Goal: Transaction & Acquisition: Purchase product/service

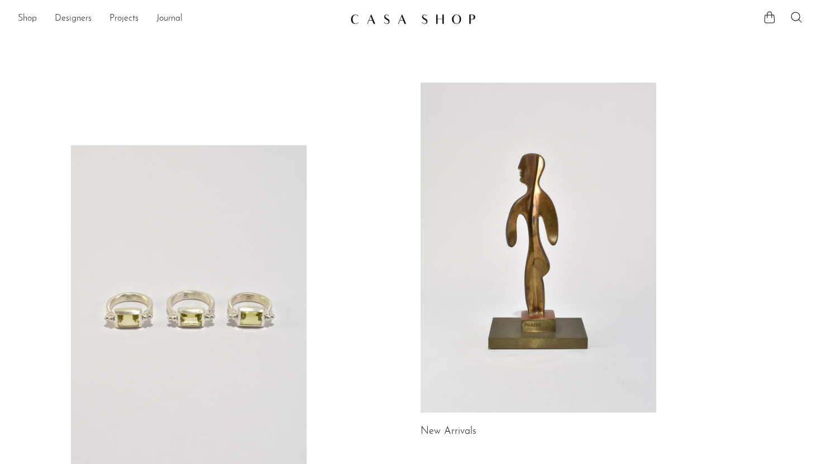
click at [470, 237] on link at bounding box center [539, 248] width 236 height 330
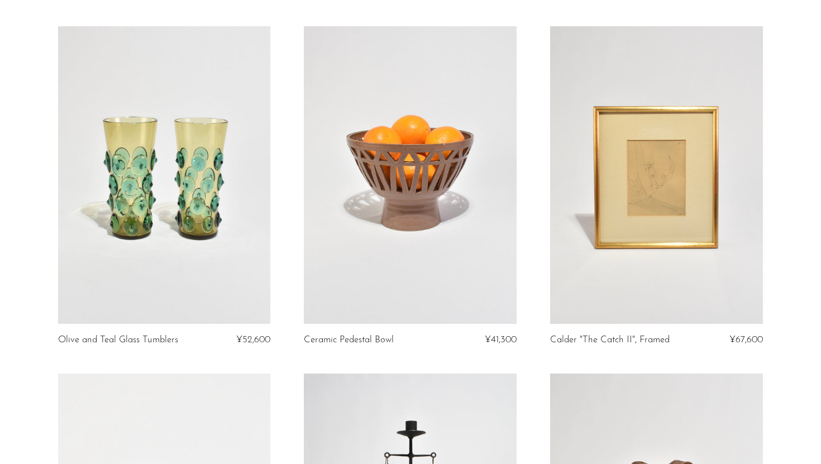
scroll to position [79, 0]
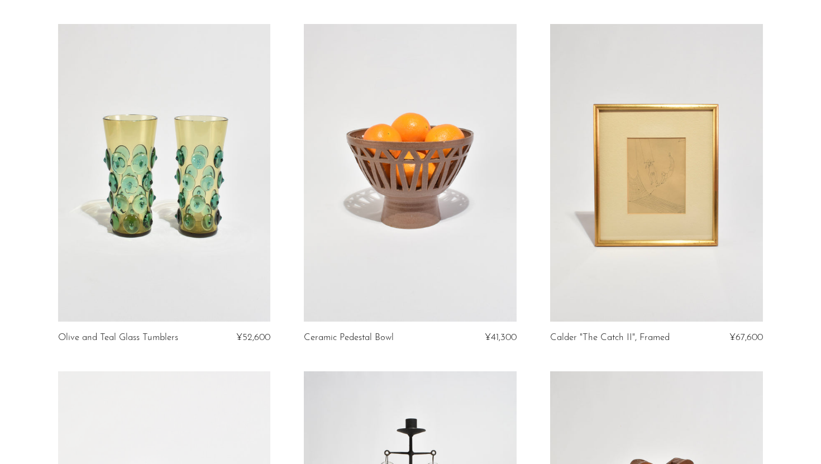
click at [470, 237] on link at bounding box center [410, 173] width 213 height 298
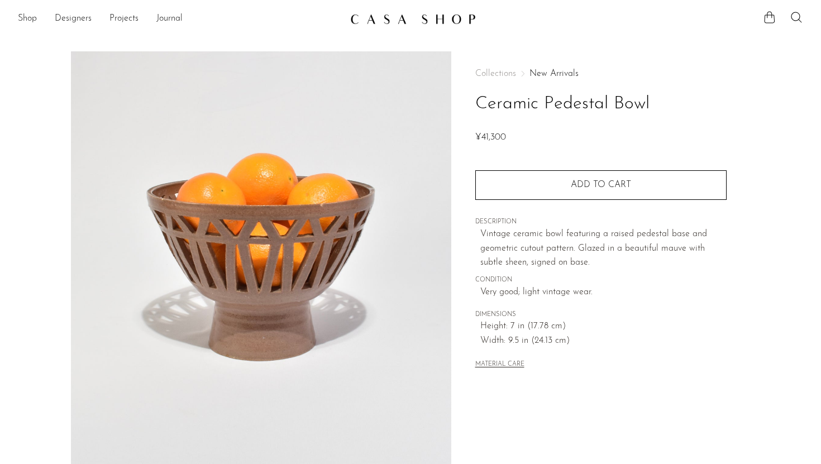
click at [239, 278] on img at bounding box center [261, 260] width 381 height 419
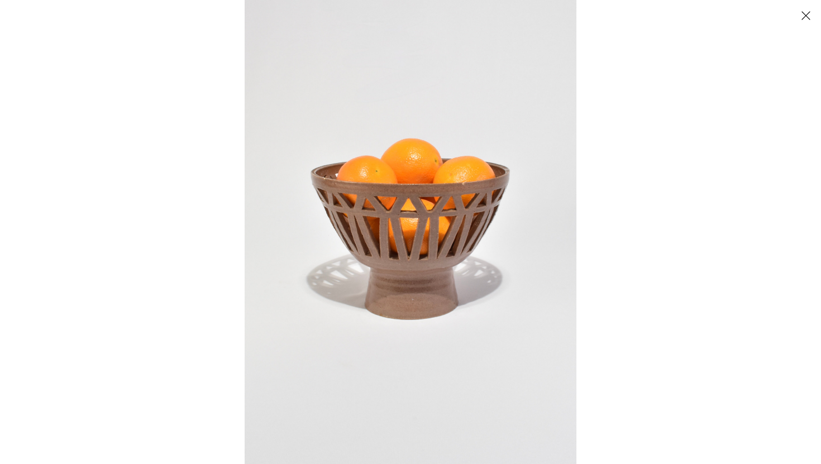
click at [403, 198] on img at bounding box center [411, 232] width 332 height 464
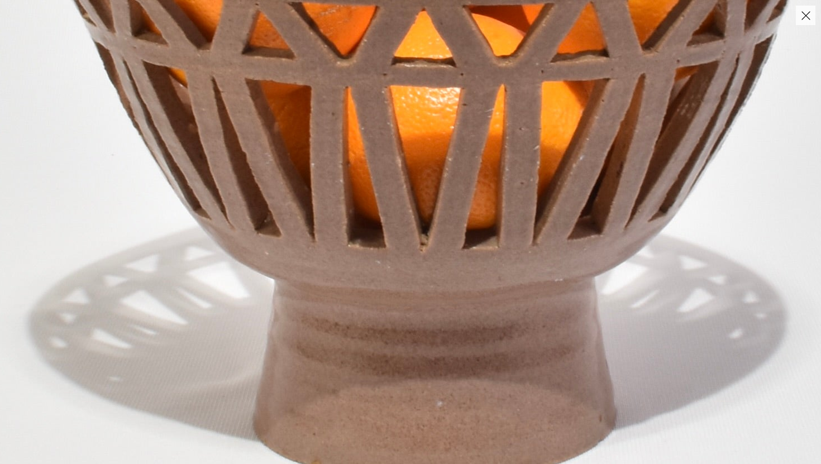
drag, startPoint x: 394, startPoint y: 267, endPoint x: 393, endPoint y: 60, distance: 206.7
click at [393, 60] on img at bounding box center [431, 141] width 1288 height 1803
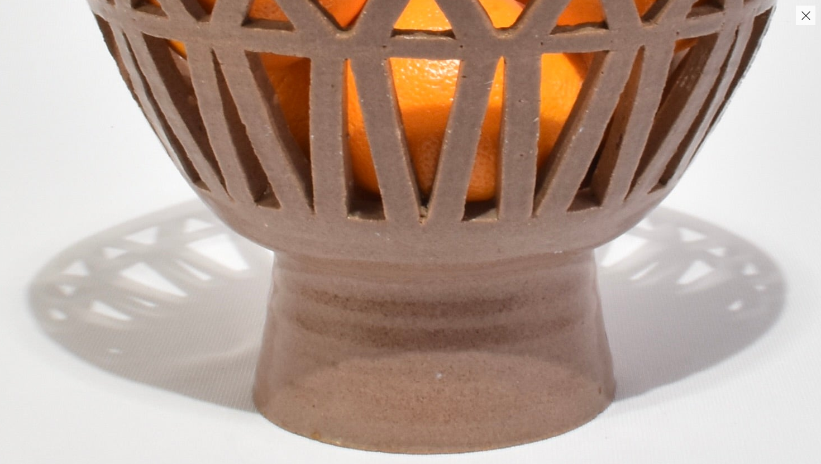
click at [403, 205] on img at bounding box center [431, 113] width 1288 height 1803
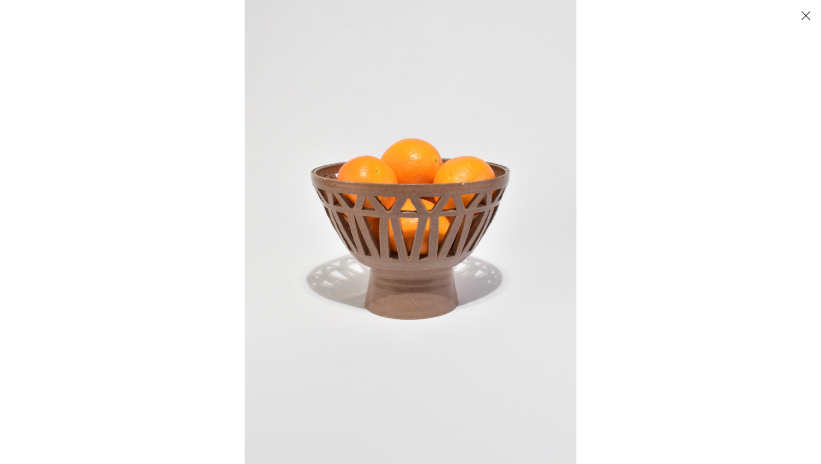
click at [403, 205] on img at bounding box center [411, 232] width 332 height 464
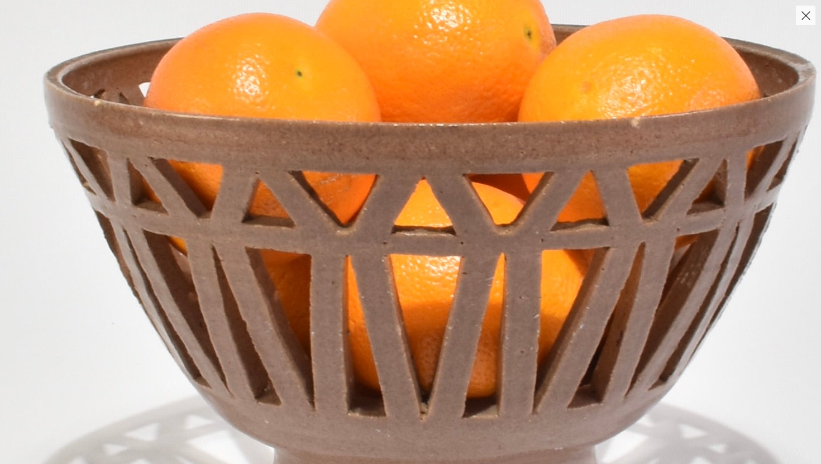
drag, startPoint x: 403, startPoint y: 205, endPoint x: 403, endPoint y: -11, distance: 215.7
click at [403, 0] on html "Shop Featured New Arrivals Bestsellers" at bounding box center [410, 232] width 821 height 464
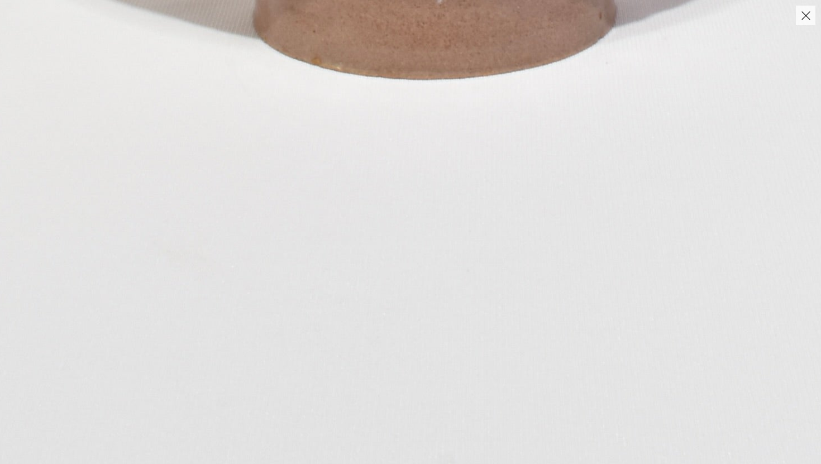
drag, startPoint x: 424, startPoint y: 87, endPoint x: 424, endPoint y: 239, distance: 152.0
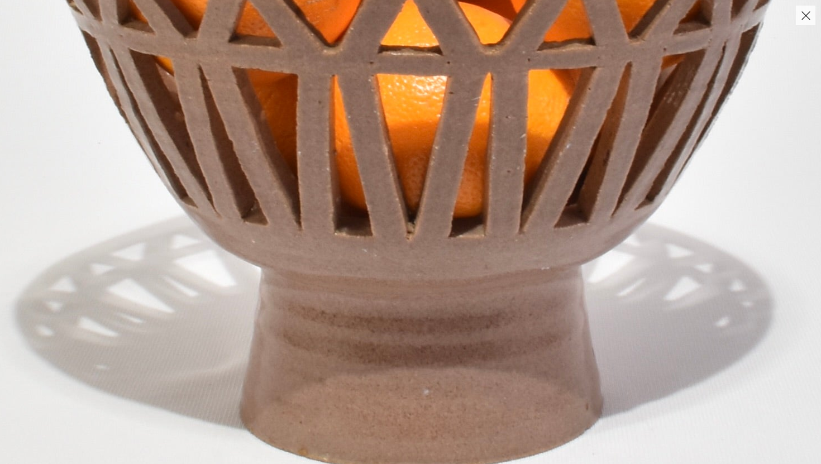
drag, startPoint x: 447, startPoint y: 174, endPoint x: 433, endPoint y: 237, distance: 64.7
click at [433, 237] on img at bounding box center [418, 129] width 1288 height 1803
